Goal: Task Accomplishment & Management: Use online tool/utility

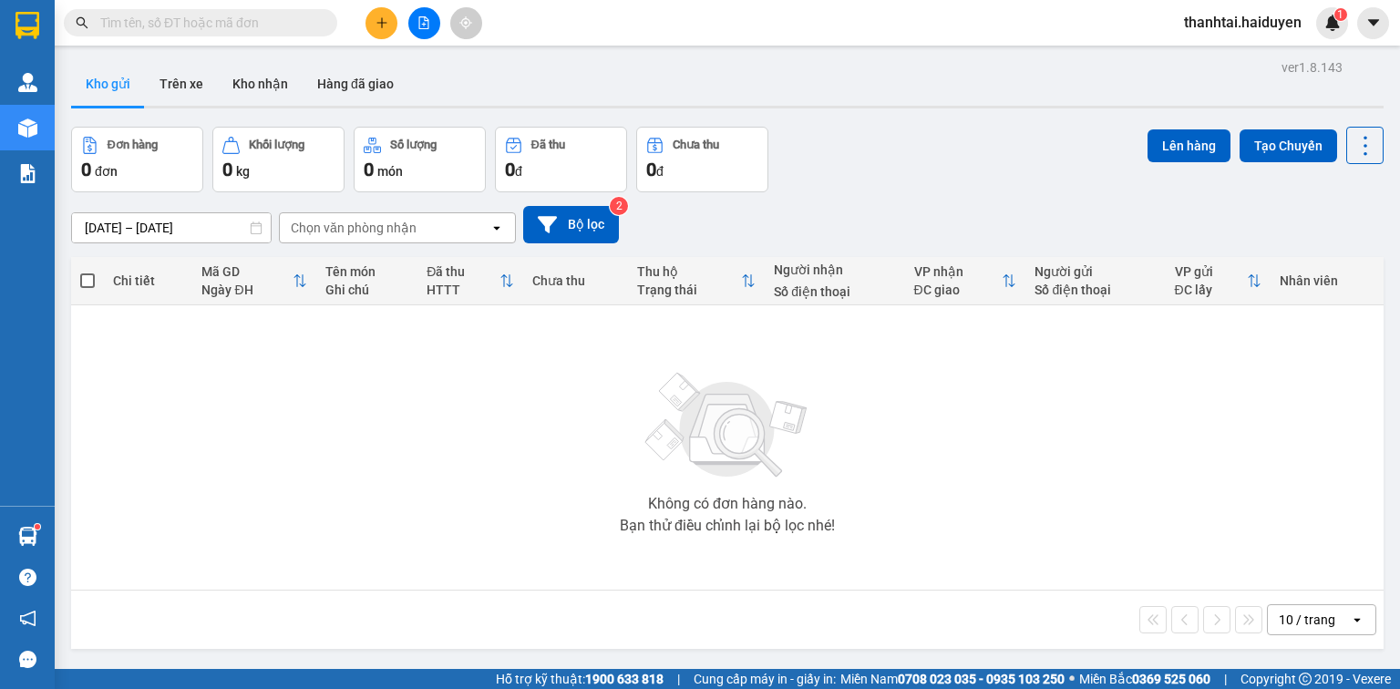
click at [264, 23] on input "text" at bounding box center [207, 23] width 215 height 20
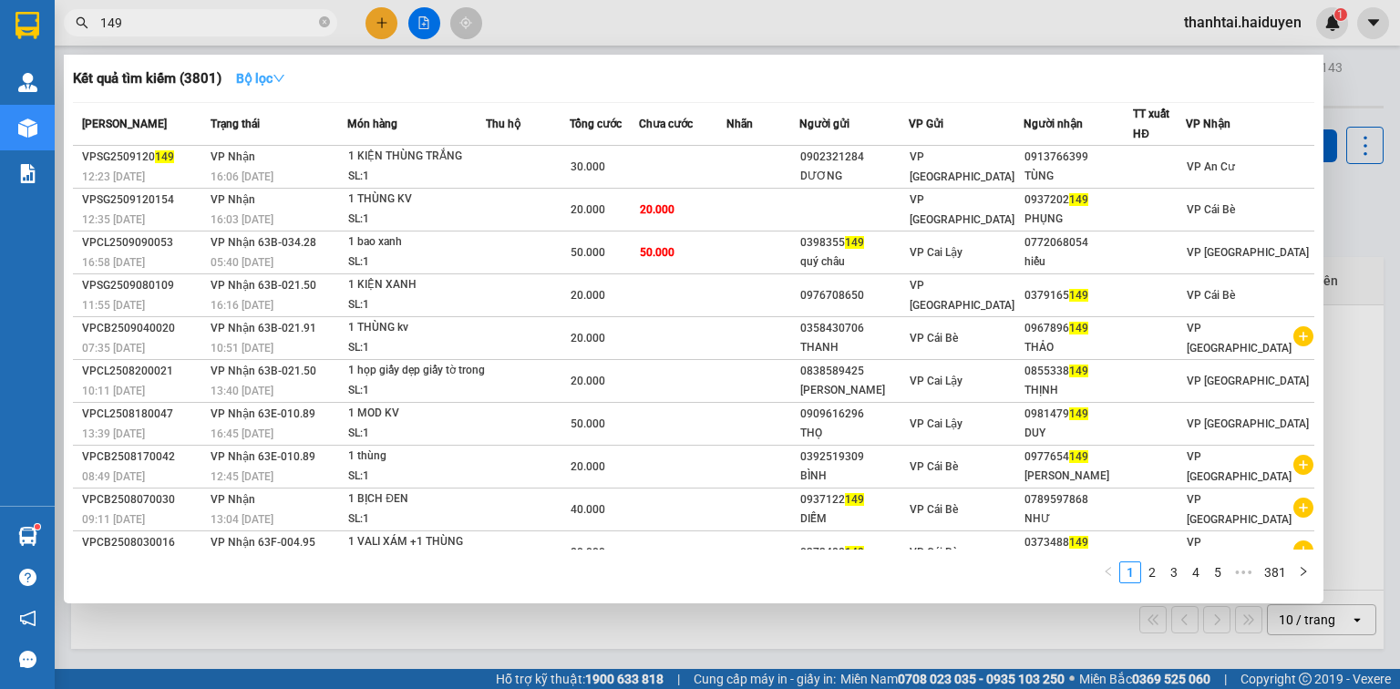
type input "149"
click at [252, 83] on strong "Bộ lọc" at bounding box center [260, 78] width 49 height 15
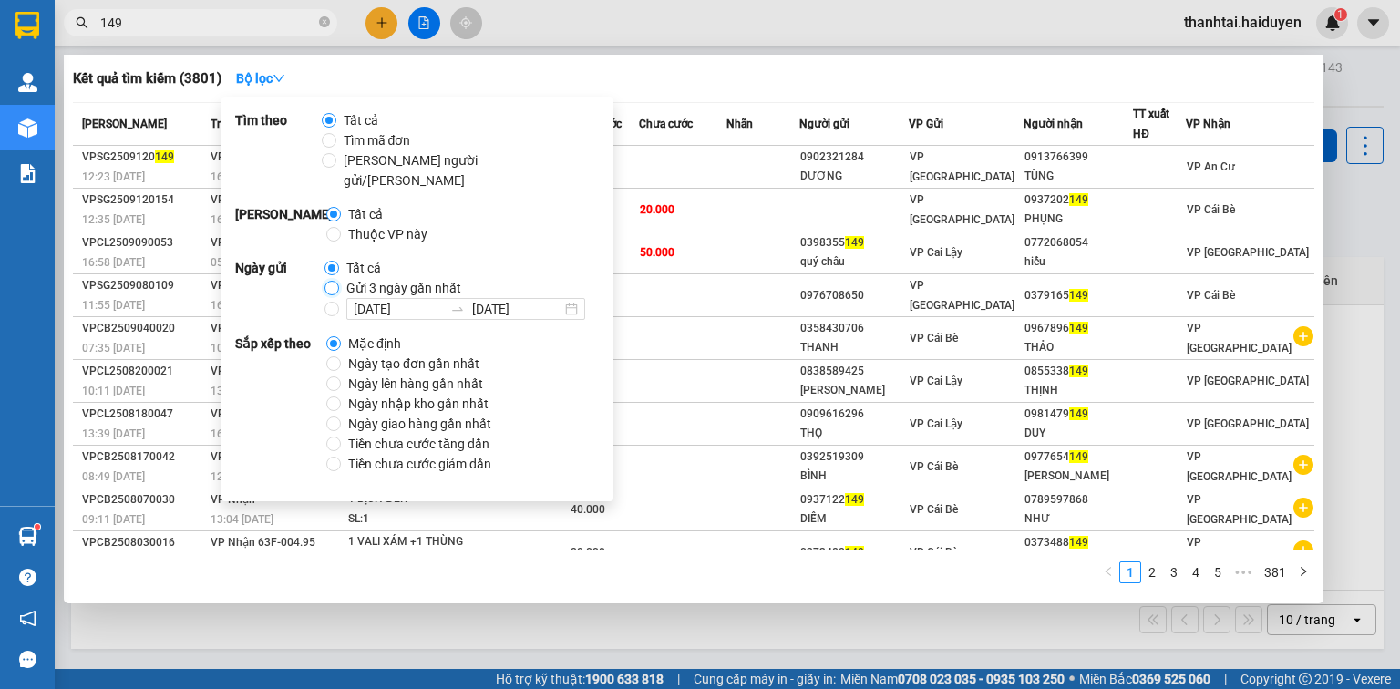
click at [333, 281] on input "Gửi 3 ngày gần nhất" at bounding box center [332, 288] width 15 height 15
radio input "true"
radio input "false"
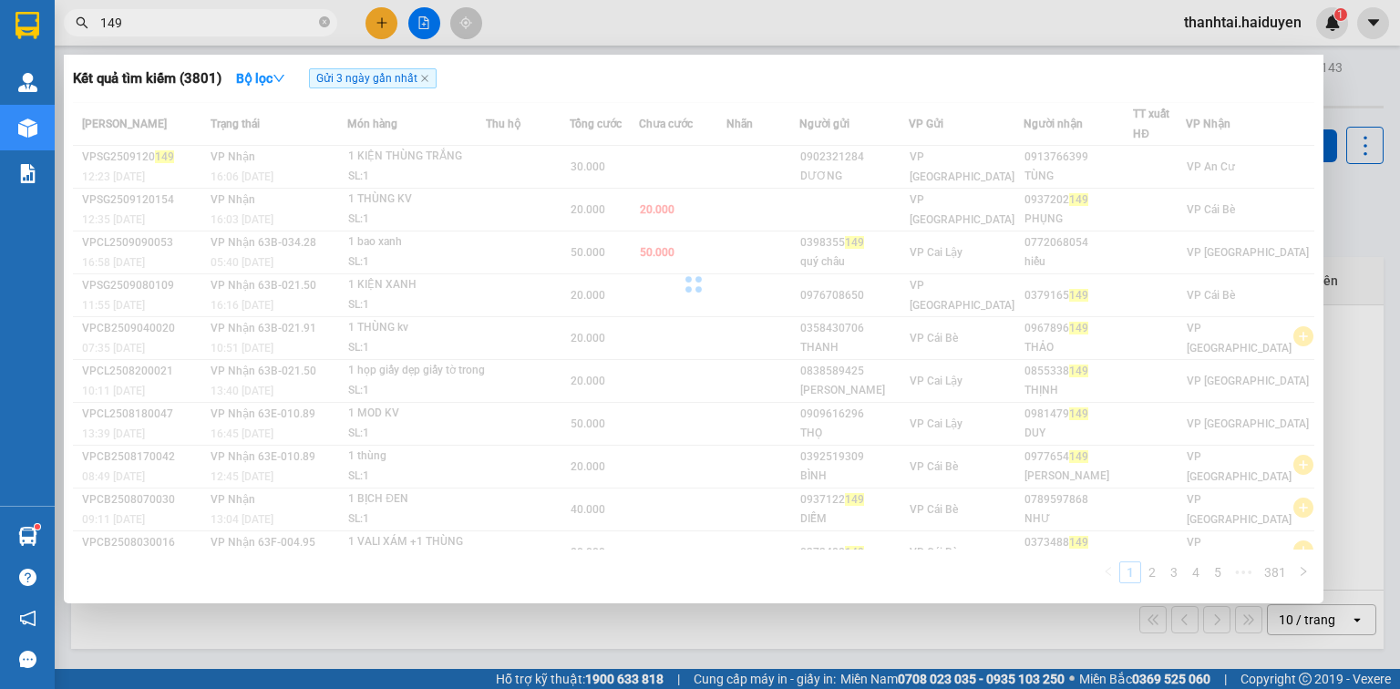
click at [190, 22] on input "149" at bounding box center [207, 23] width 215 height 20
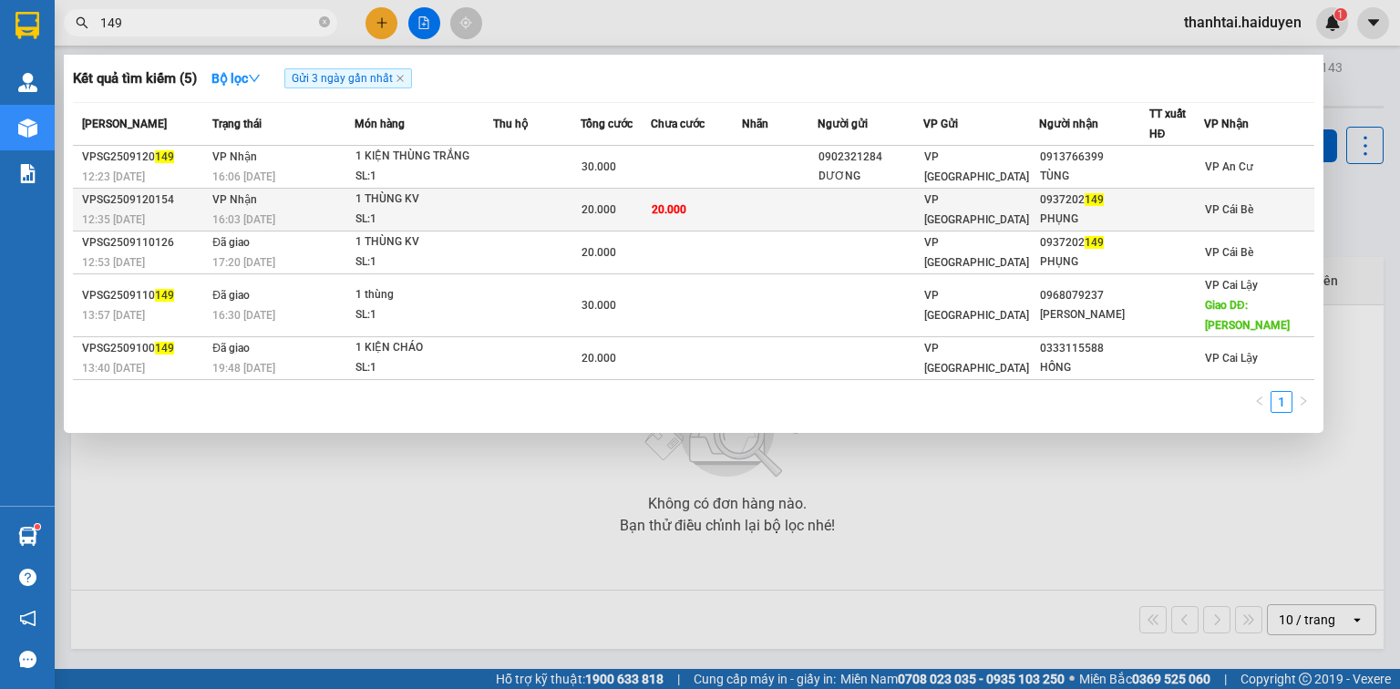
click at [503, 208] on td at bounding box center [537, 210] width 88 height 43
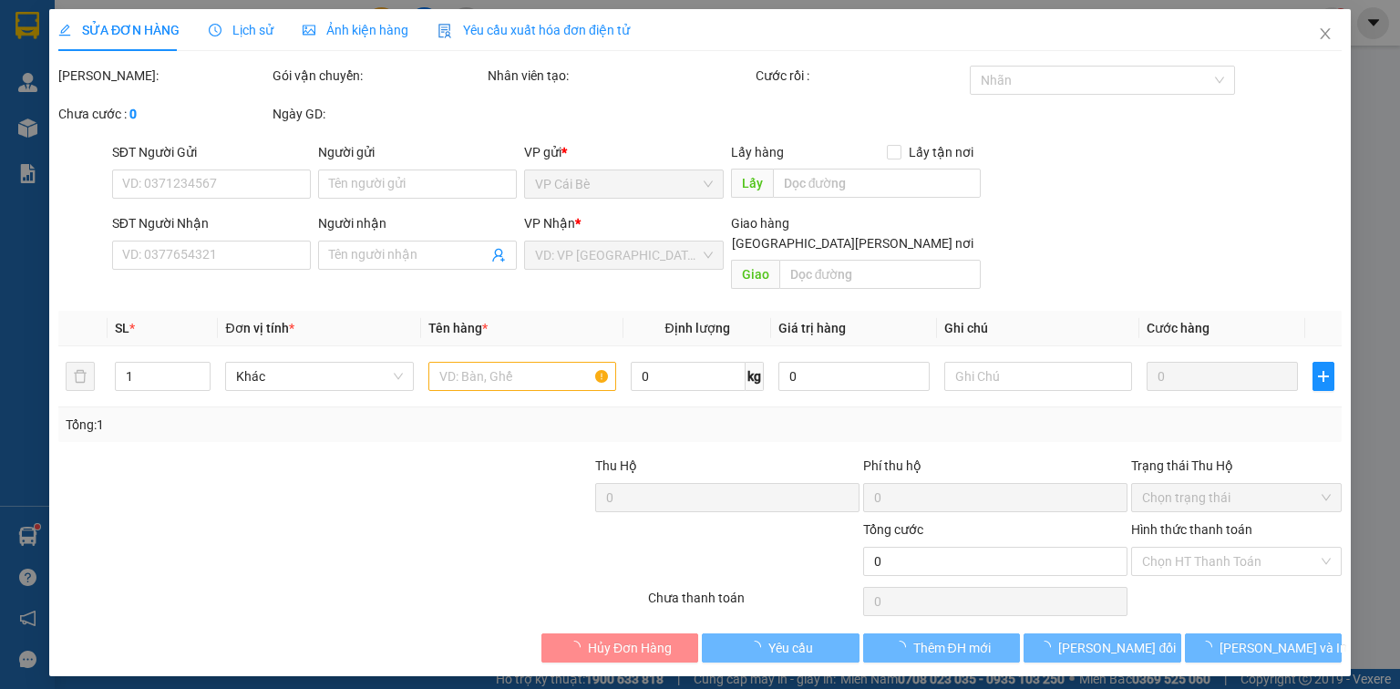
type input "0937202149"
type input "PHỤNG"
type input "20.000"
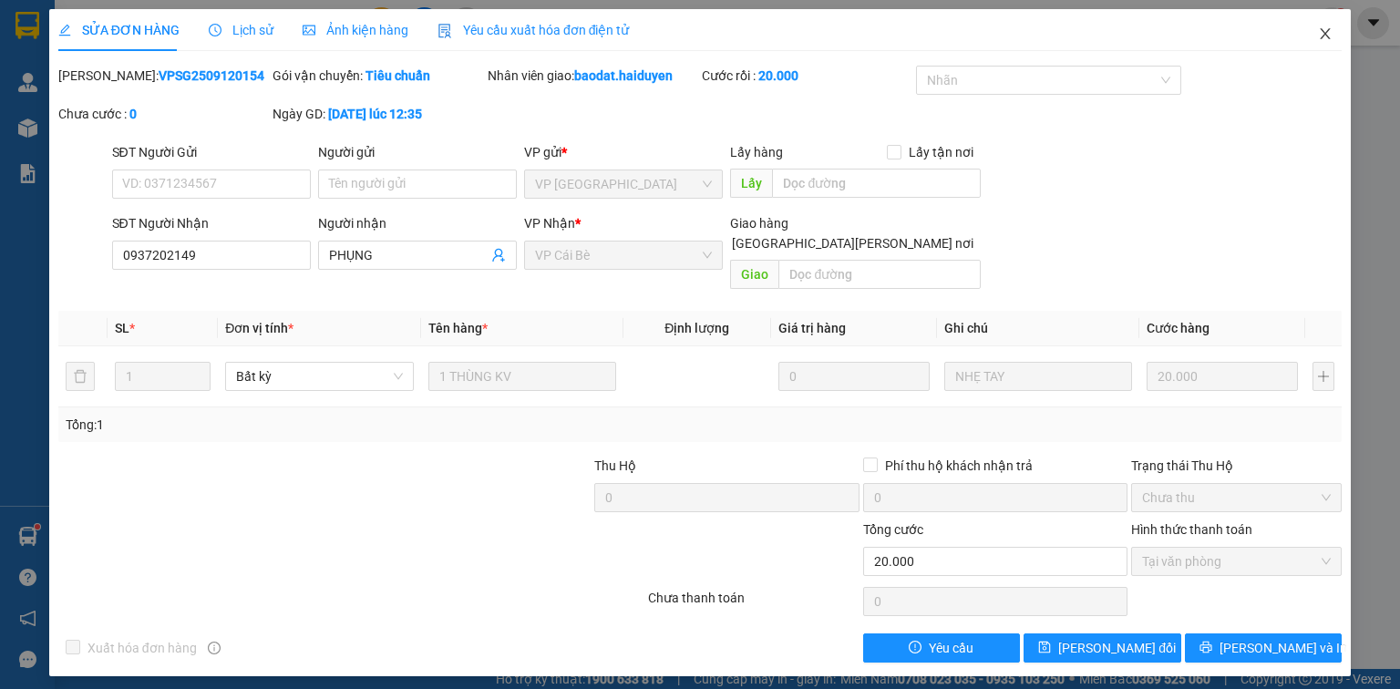
click at [1335, 29] on span "Close" at bounding box center [1325, 34] width 51 height 51
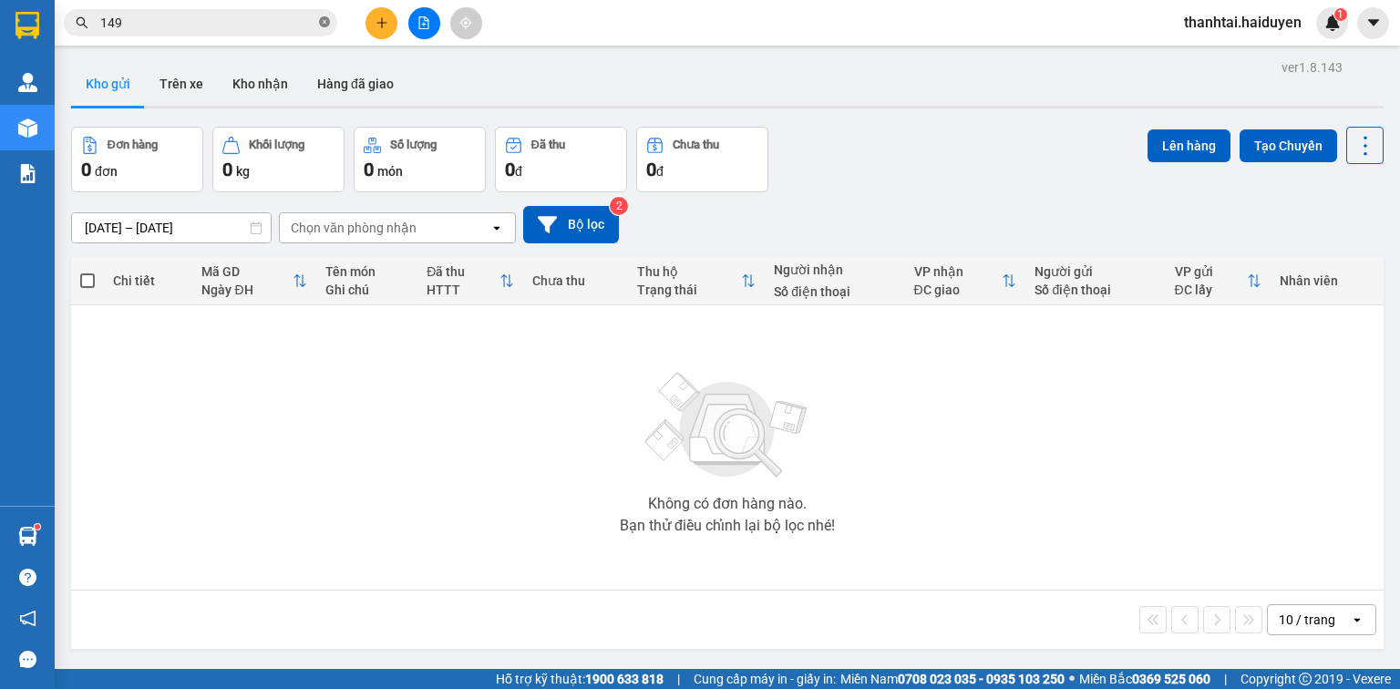
click at [325, 18] on icon "close-circle" at bounding box center [324, 21] width 11 height 11
